Goal: Transaction & Acquisition: Purchase product/service

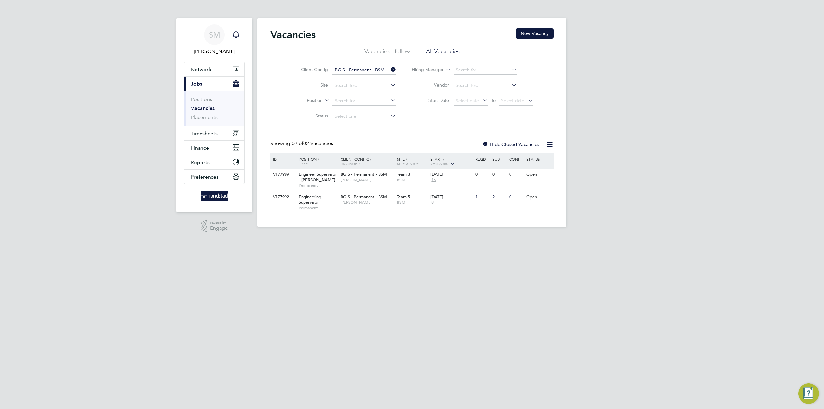
click at [236, 33] on icon "Main navigation" at bounding box center [236, 35] width 8 height 8
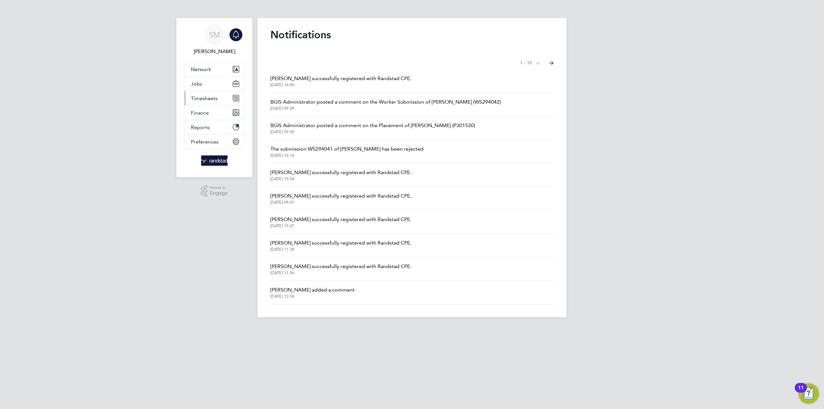
click at [202, 97] on span "Timesheets" at bounding box center [204, 98] width 27 height 6
click at [202, 83] on button "Jobs" at bounding box center [214, 84] width 60 height 14
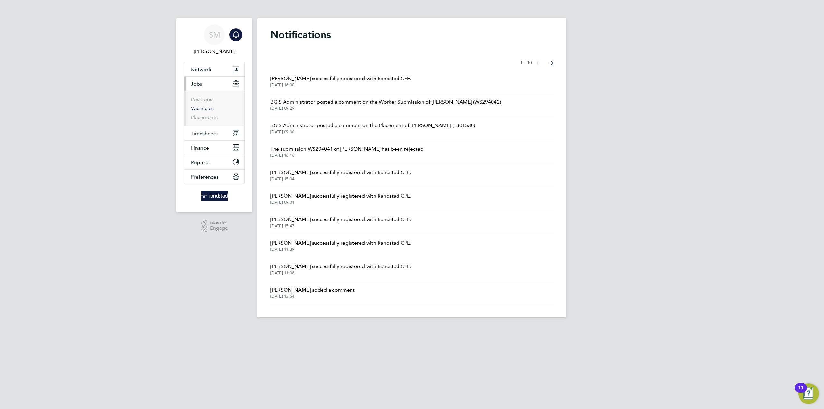
click at [197, 107] on link "Vacancies" at bounding box center [202, 108] width 23 height 6
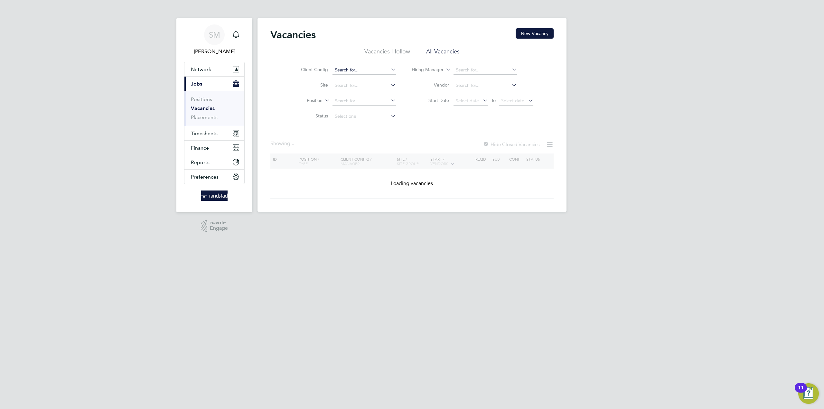
click at [360, 70] on input at bounding box center [364, 70] width 63 height 9
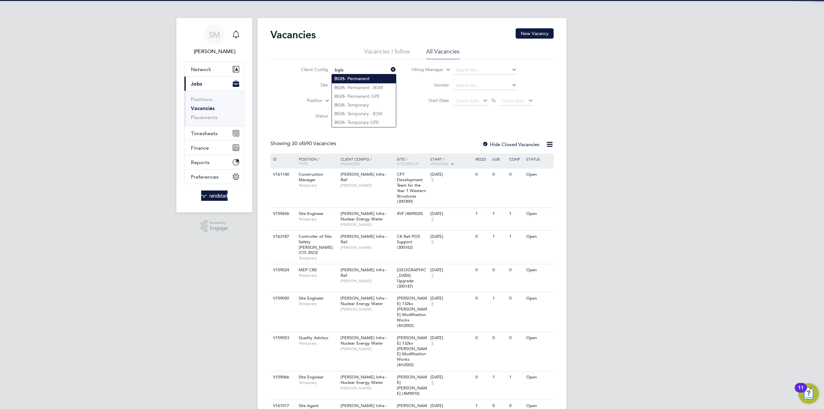
click at [356, 78] on li "BGIS - Permanent" at bounding box center [364, 78] width 64 height 9
type input "BGIS - Permanent"
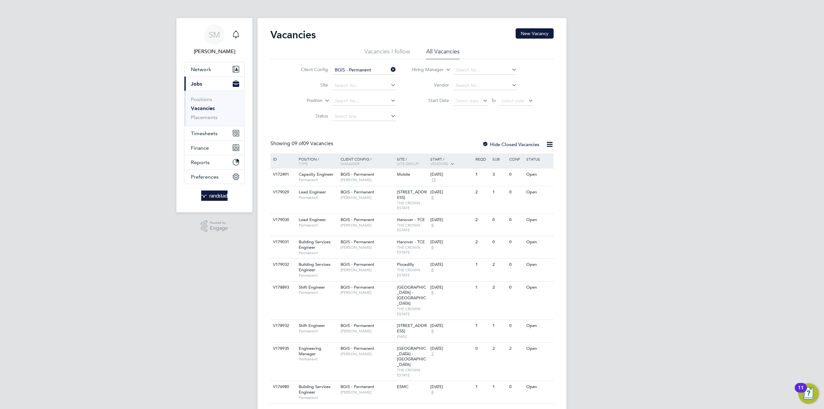
click at [379, 70] on input "BGIS - Permanent" at bounding box center [364, 70] width 63 height 9
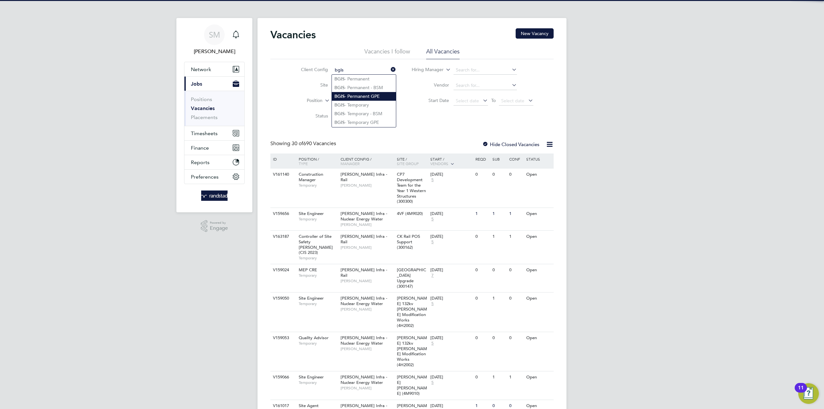
click at [368, 98] on li "BGIS - Permanent GPE" at bounding box center [364, 96] width 64 height 9
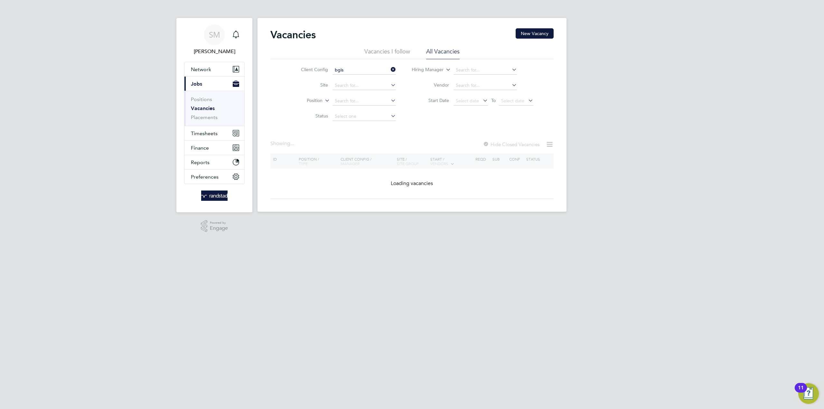
type input "BGIS - Permanent GPE"
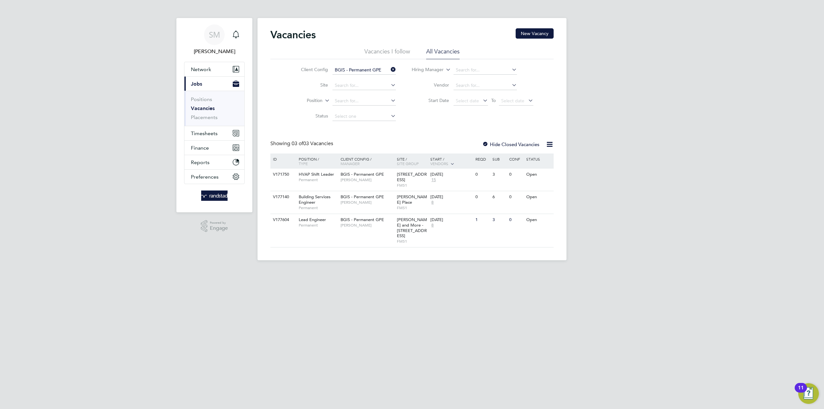
click at [389, 69] on icon at bounding box center [389, 69] width 0 height 9
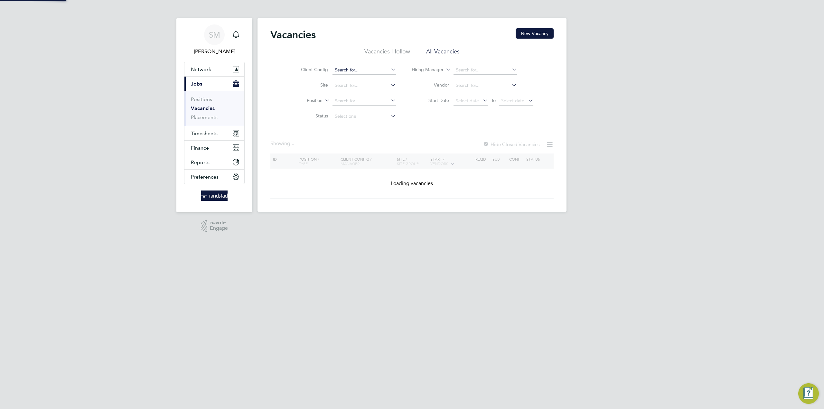
click at [369, 70] on input at bounding box center [364, 70] width 63 height 9
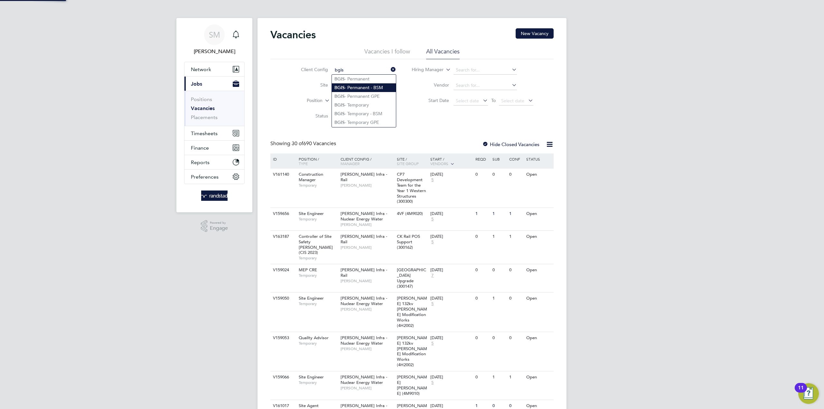
click at [365, 88] on li "BGIS - Permanent - BSM" at bounding box center [364, 87] width 64 height 9
type input "BGIS - Permanent - BSM"
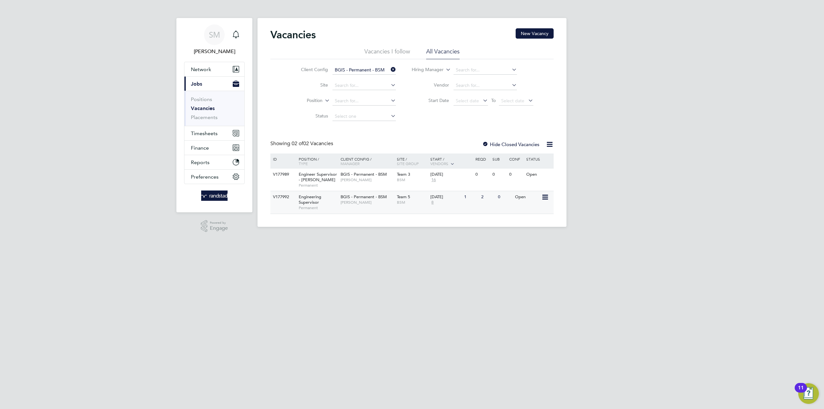
click at [310, 200] on span "Engineering Supervisor" at bounding box center [310, 199] width 23 height 11
